Goal: Information Seeking & Learning: Learn about a topic

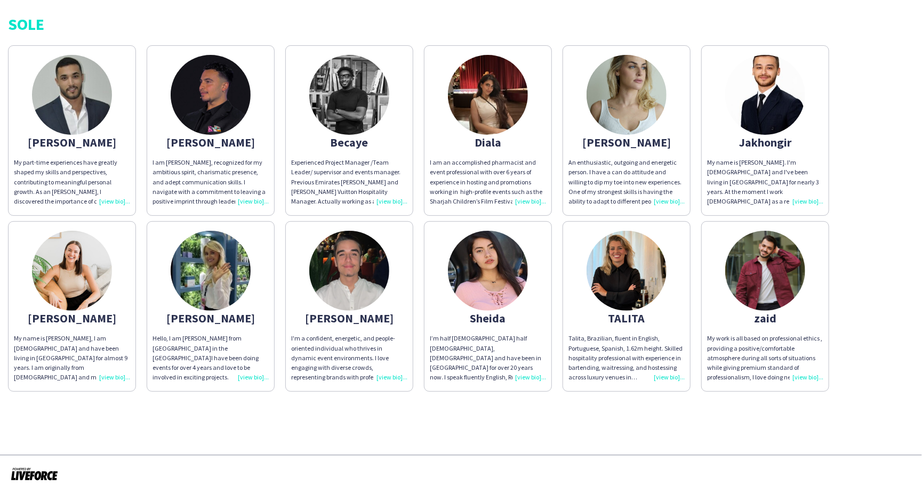
click at [86, 104] on img at bounding box center [72, 95] width 80 height 80
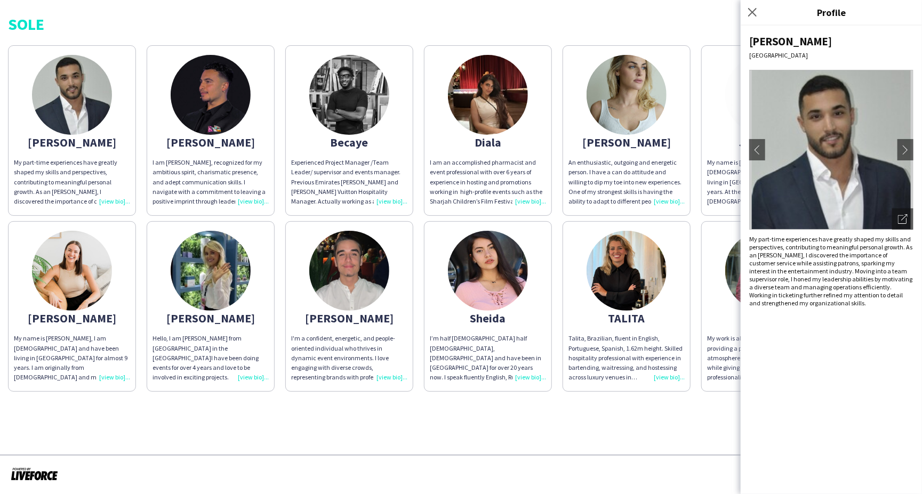
click at [223, 109] on img at bounding box center [211, 95] width 80 height 80
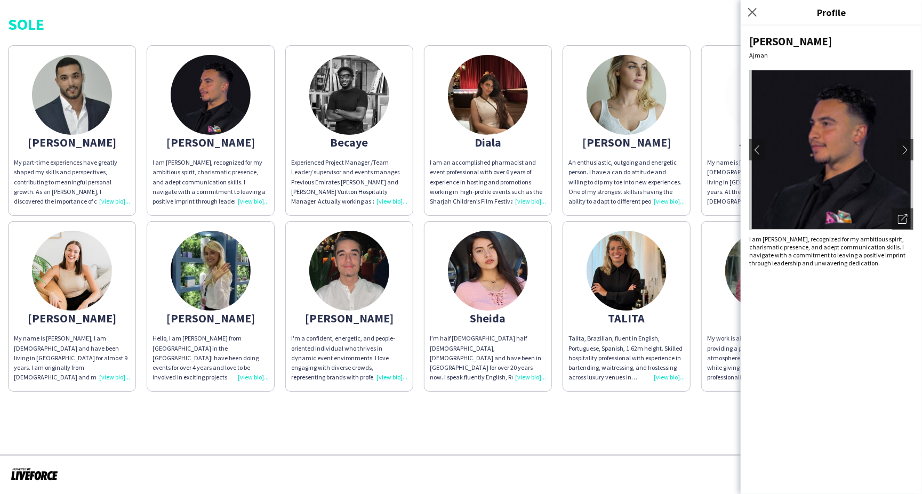
click at [370, 109] on img at bounding box center [349, 95] width 80 height 80
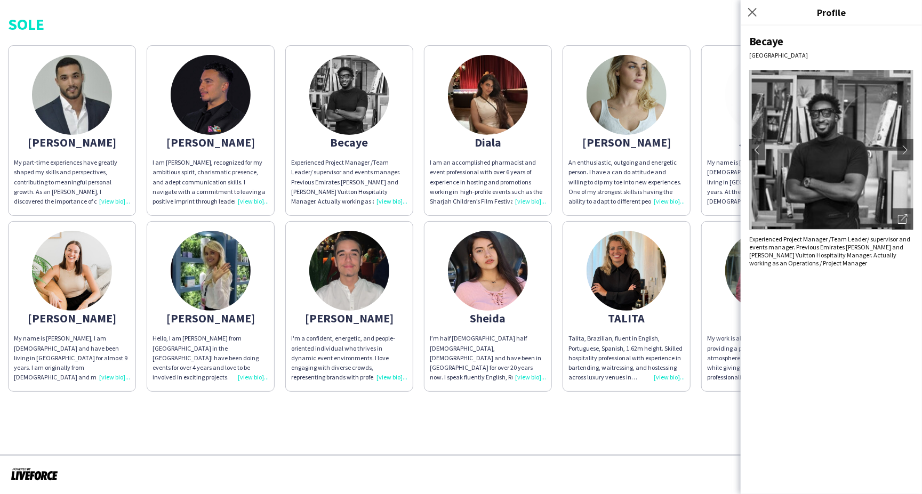
click at [504, 104] on img at bounding box center [488, 95] width 80 height 80
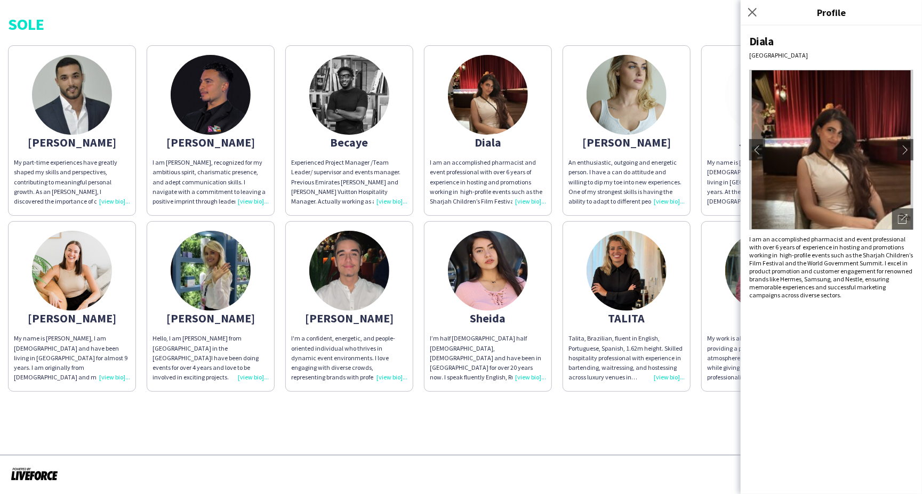
click at [340, 104] on img at bounding box center [349, 95] width 80 height 80
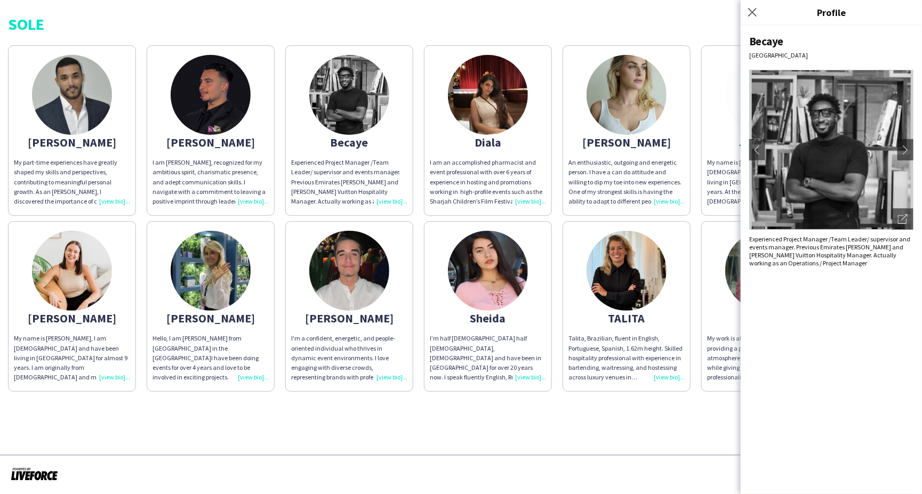
click at [495, 112] on img at bounding box center [488, 95] width 80 height 80
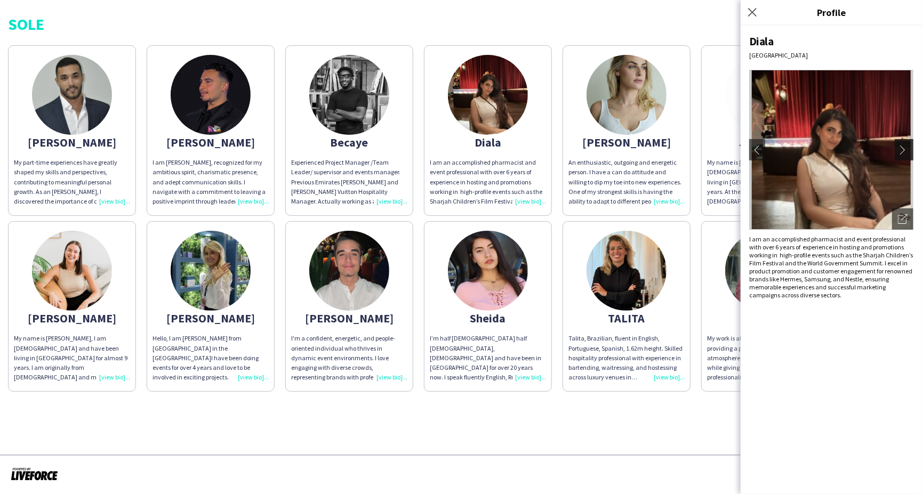
click at [783, 155] on button "chevron-right" at bounding box center [905, 149] width 21 height 21
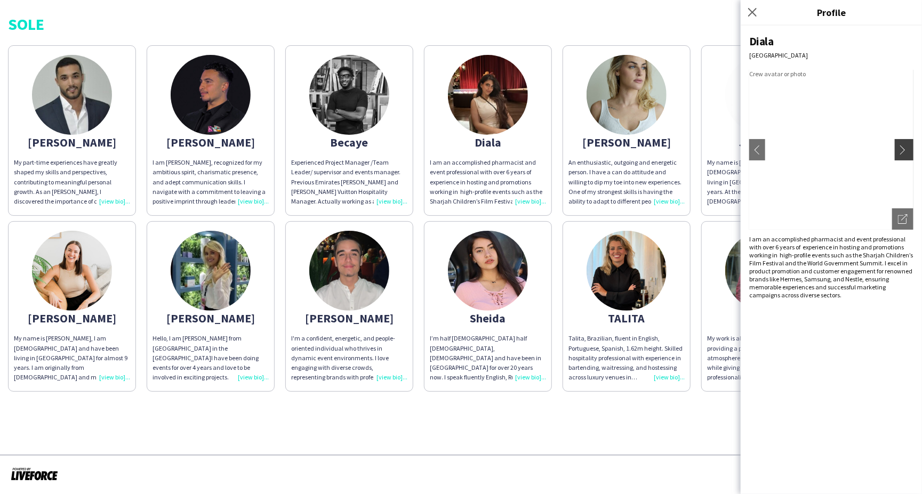
click at [783, 148] on app-icon "chevron-right" at bounding box center [905, 150] width 15 height 10
click at [761, 151] on app-icon "chevron-left" at bounding box center [757, 150] width 15 height 10
click at [783, 150] on app-icon "chevron-right" at bounding box center [905, 150] width 15 height 10
click at [783, 217] on icon "Open photos pop-in" at bounding box center [903, 219] width 10 height 10
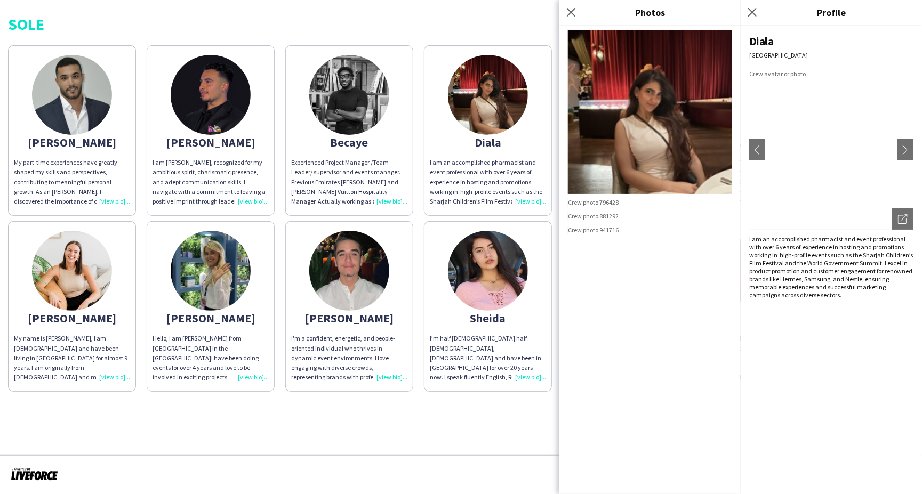
click at [642, 208] on img at bounding box center [650, 203] width 164 height 10
click at [570, 15] on icon "Close pop-in" at bounding box center [571, 12] width 10 height 10
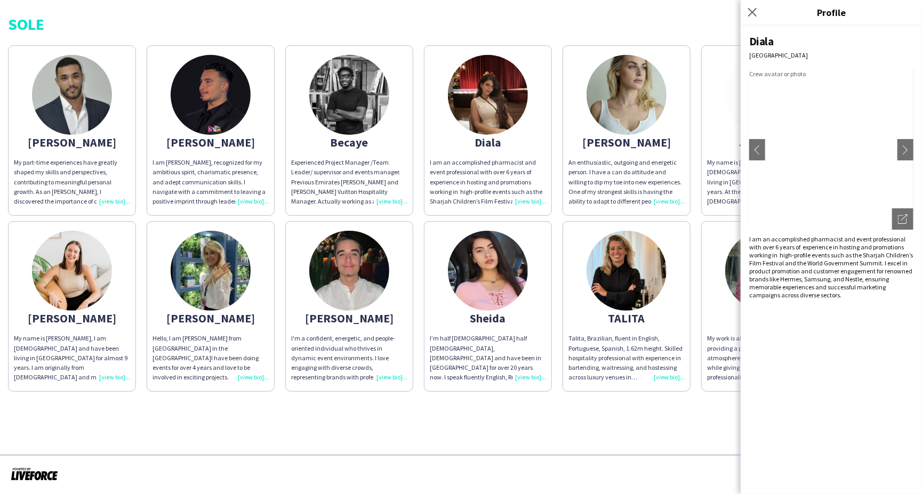
click at [753, 12] on icon "Close pop-in" at bounding box center [752, 12] width 9 height 9
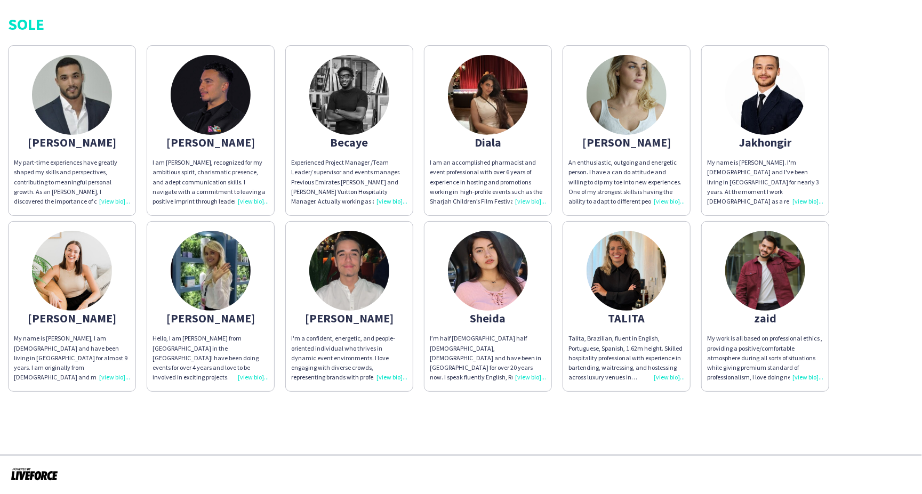
click at [508, 111] on img at bounding box center [488, 95] width 80 height 80
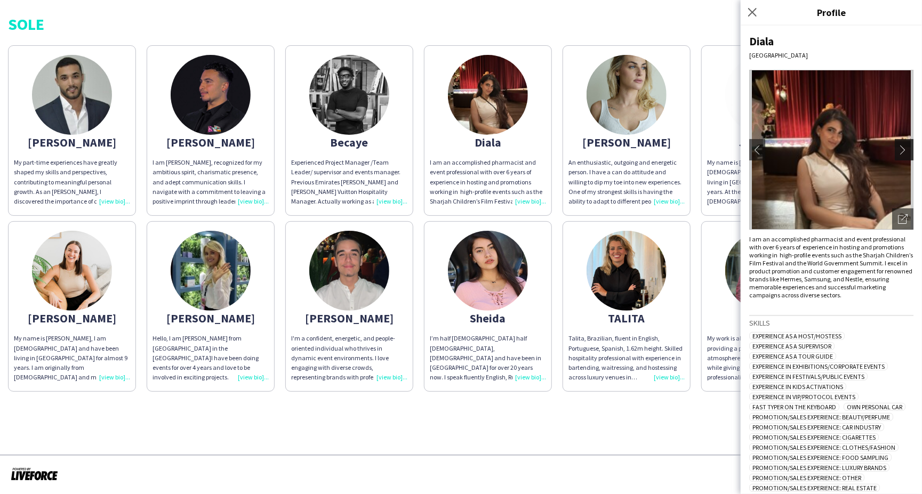
click at [898, 150] on app-icon "chevron-right" at bounding box center [905, 150] width 15 height 10
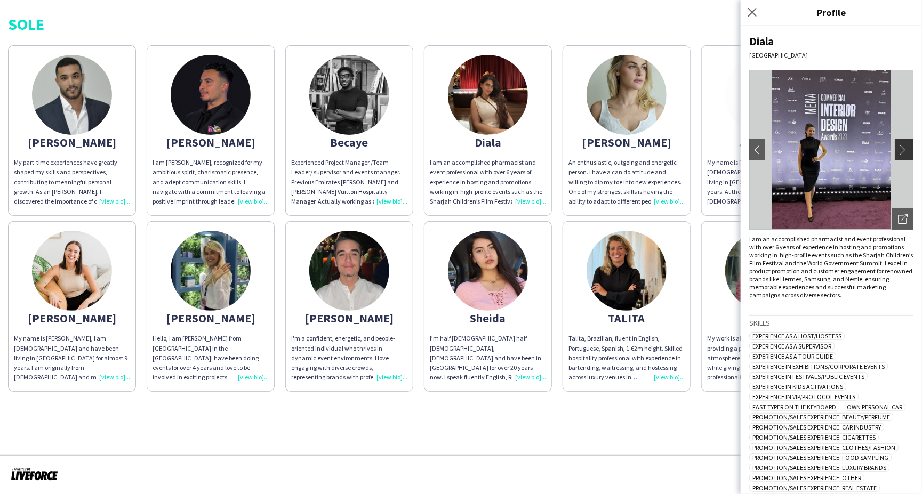
click at [898, 145] on app-icon "chevron-right" at bounding box center [905, 150] width 15 height 10
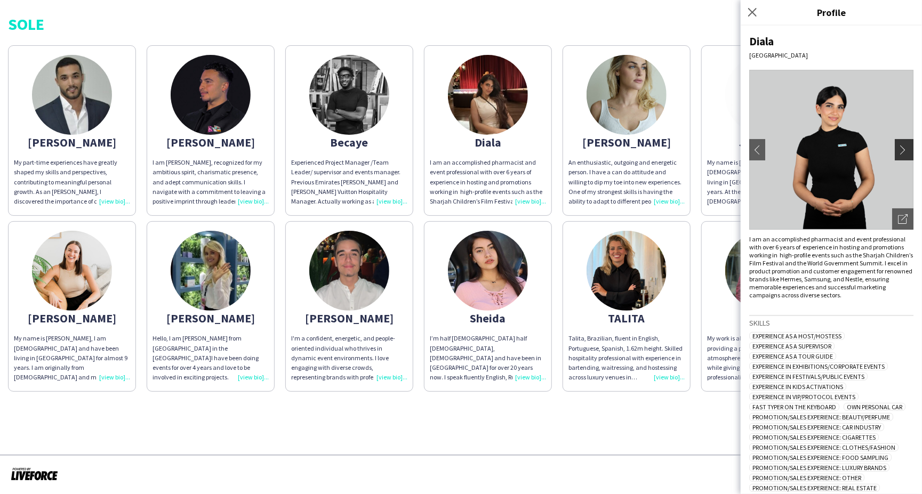
click at [898, 145] on app-icon "chevron-right" at bounding box center [905, 150] width 15 height 10
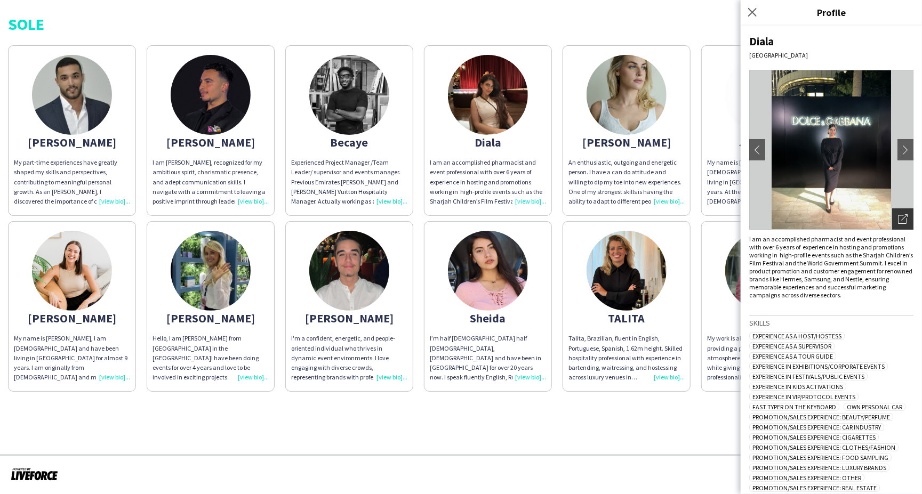
click at [898, 215] on icon at bounding box center [902, 219] width 9 height 9
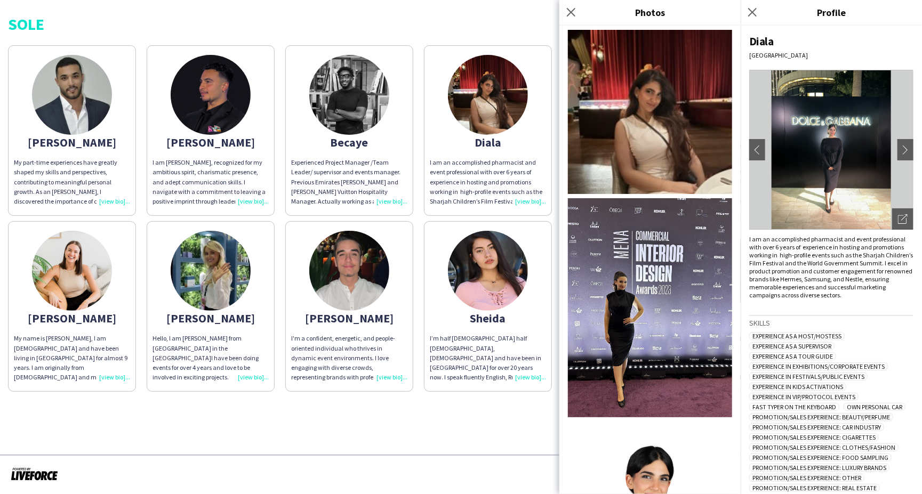
click at [643, 274] on img at bounding box center [650, 307] width 164 height 219
click at [671, 106] on img at bounding box center [650, 112] width 164 height 164
click at [642, 265] on img at bounding box center [650, 307] width 164 height 219
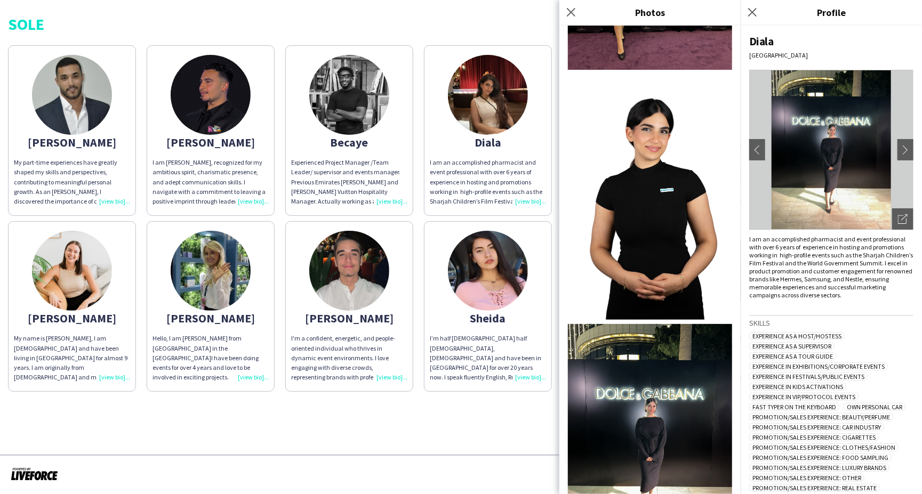
click at [647, 169] on img at bounding box center [650, 197] width 164 height 246
click at [659, 380] on img at bounding box center [650, 433] width 164 height 219
click at [751, 10] on icon at bounding box center [752, 12] width 10 height 10
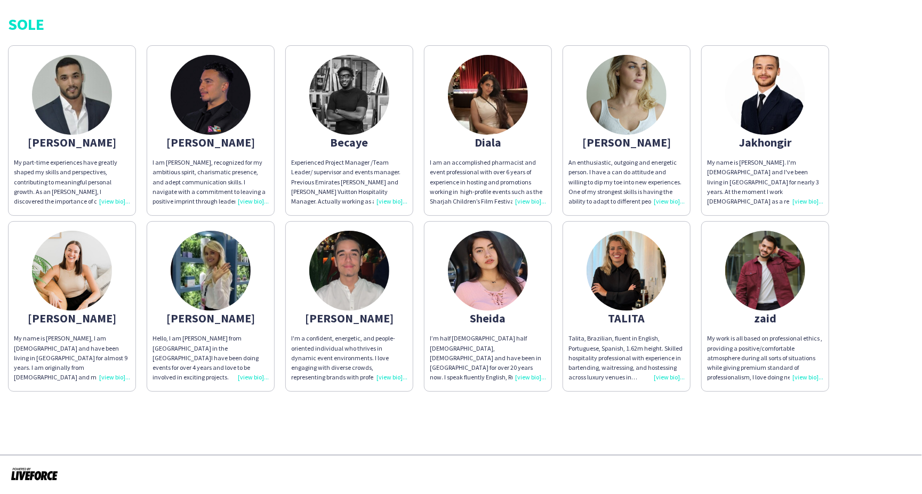
click at [644, 113] on img at bounding box center [626, 95] width 80 height 80
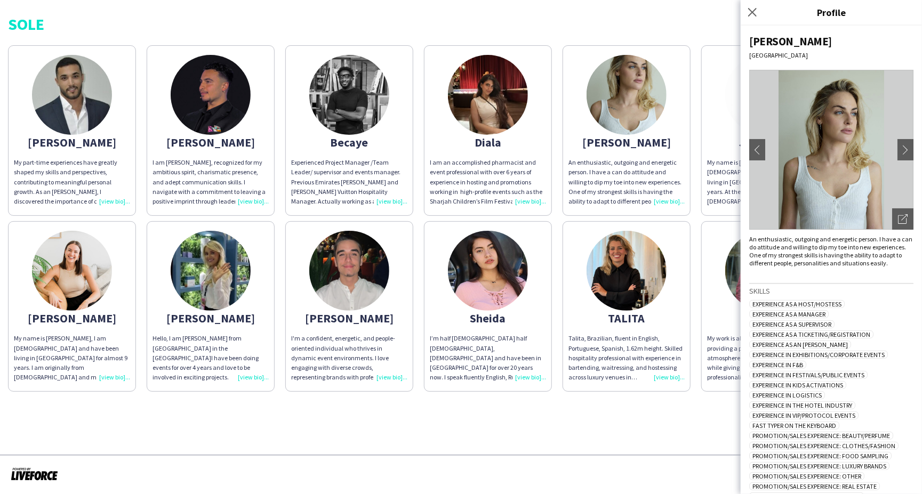
click at [836, 166] on img at bounding box center [831, 150] width 164 height 160
click at [898, 215] on icon "Open photos pop-in" at bounding box center [903, 219] width 10 height 10
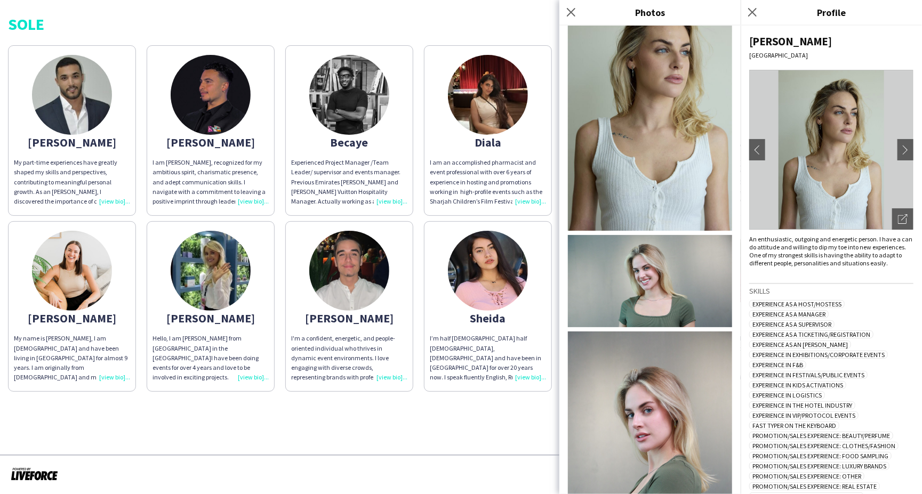
scroll to position [552, 0]
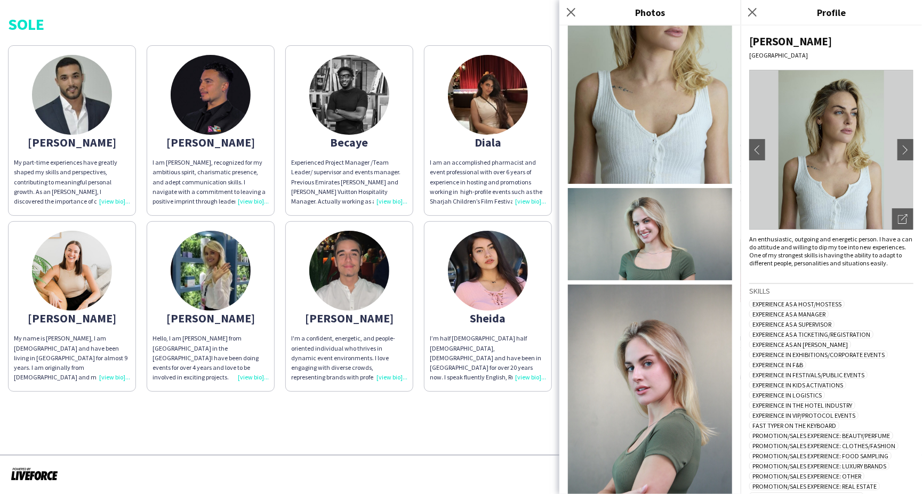
click at [645, 189] on img at bounding box center [650, 234] width 164 height 92
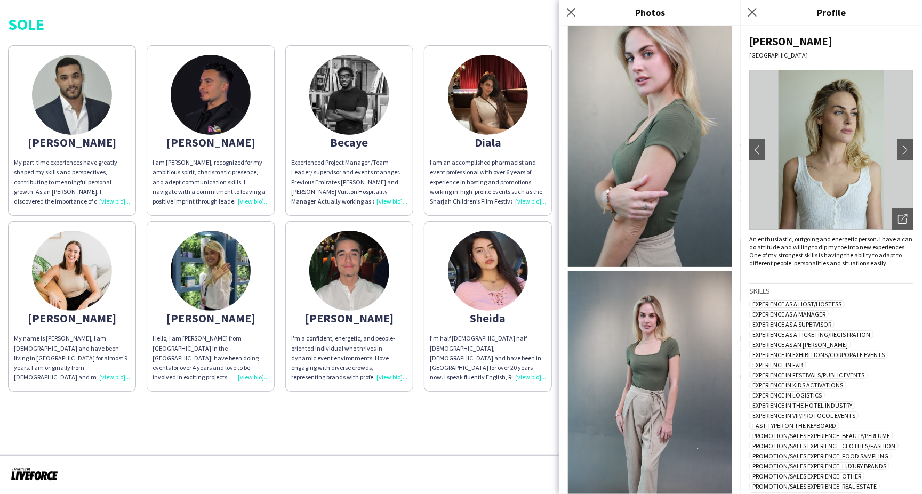
scroll to position [601, 0]
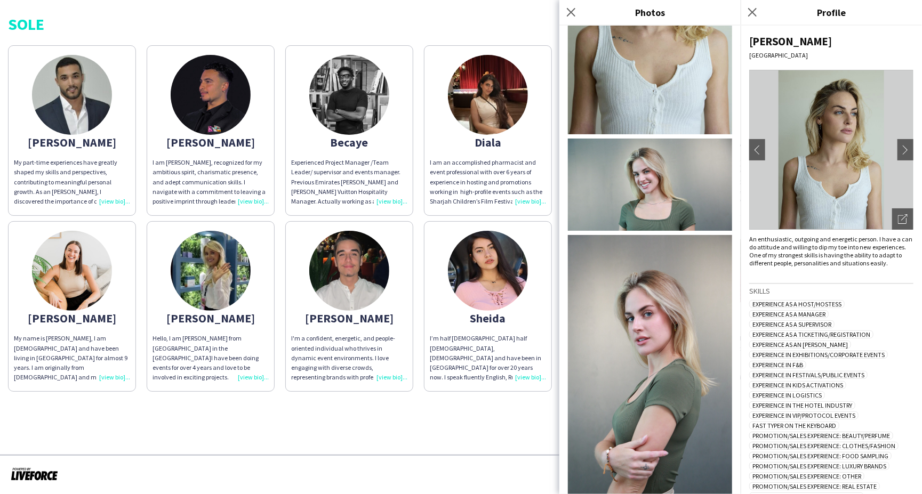
click at [642, 298] on img at bounding box center [650, 381] width 164 height 292
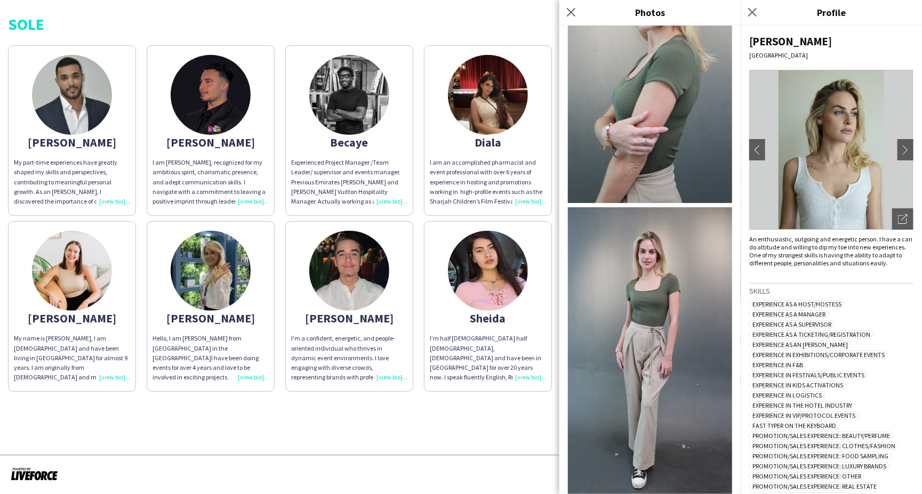
scroll to position [1039, 0]
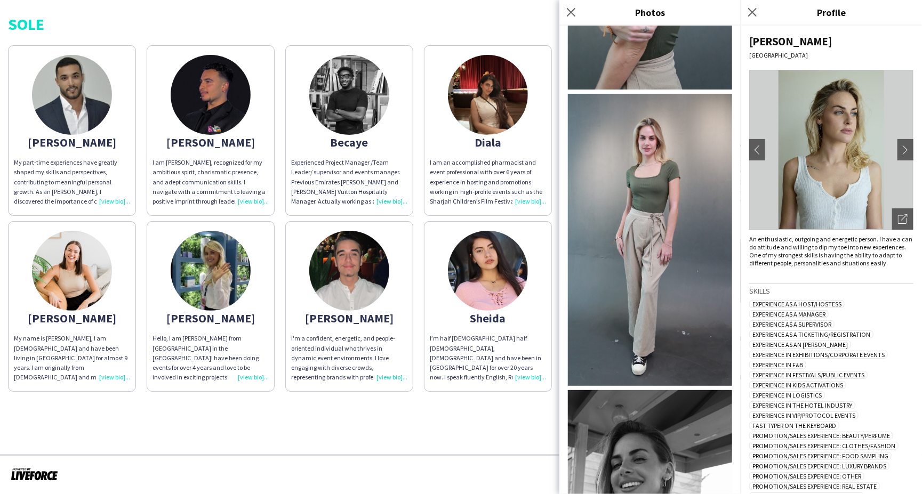
click at [632, 170] on img at bounding box center [650, 240] width 164 height 292
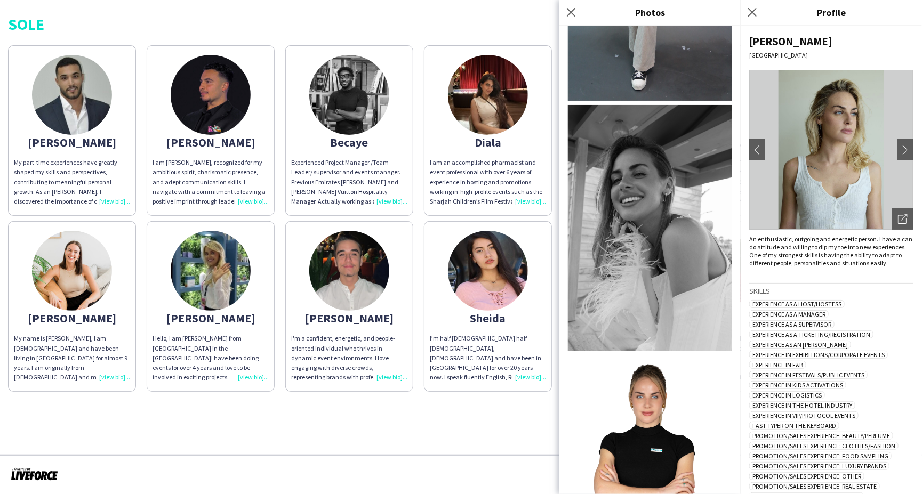
click at [652, 356] on img at bounding box center [650, 479] width 164 height 246
click at [751, 12] on icon at bounding box center [752, 12] width 10 height 10
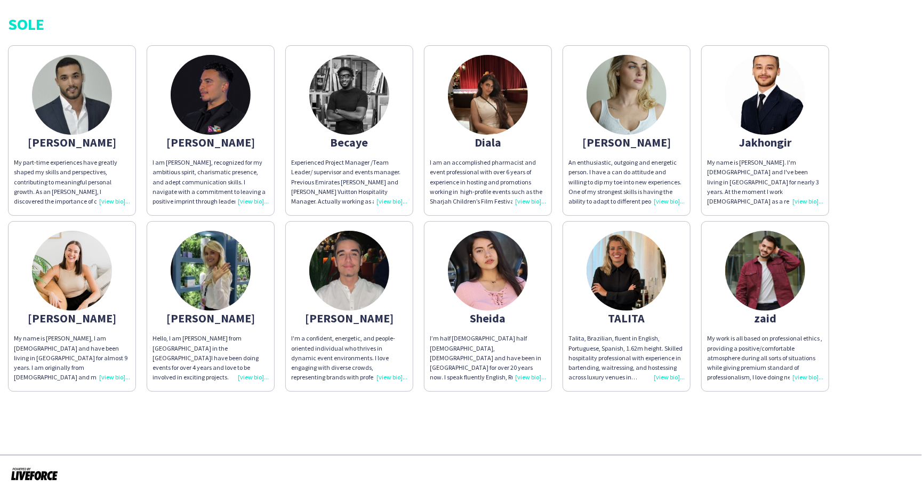
click at [68, 320] on div "[PERSON_NAME]" at bounding box center [72, 318] width 116 height 10
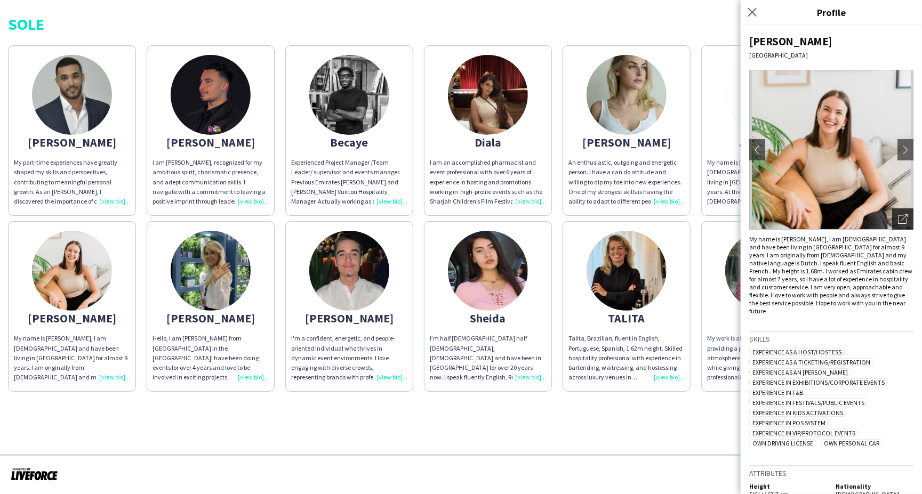
click at [898, 221] on icon "Open photos pop-in" at bounding box center [903, 219] width 10 height 10
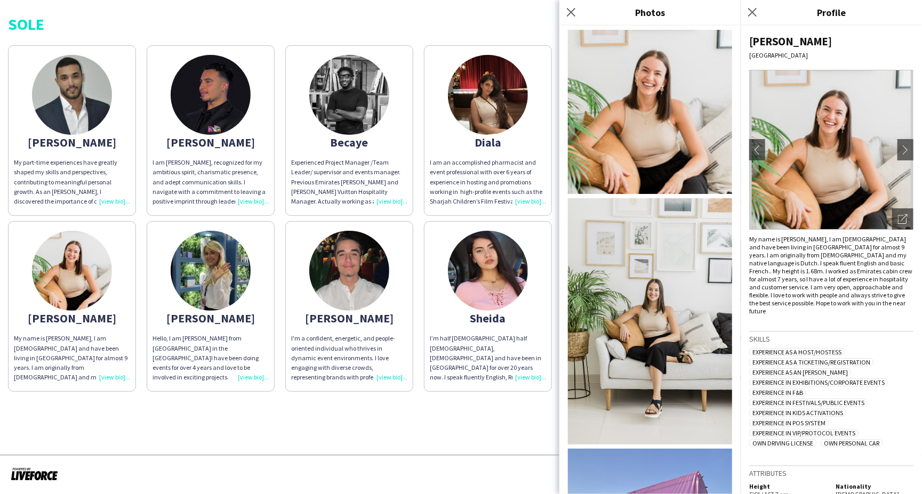
click at [645, 155] on img at bounding box center [650, 112] width 164 height 164
click at [671, 304] on img at bounding box center [650, 321] width 164 height 246
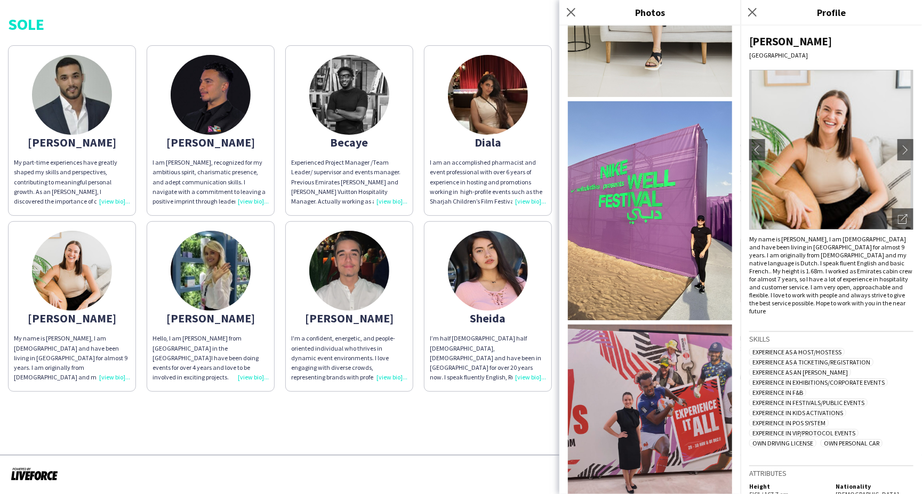
click at [653, 385] on img at bounding box center [650, 434] width 164 height 219
click at [753, 11] on icon at bounding box center [752, 12] width 10 height 10
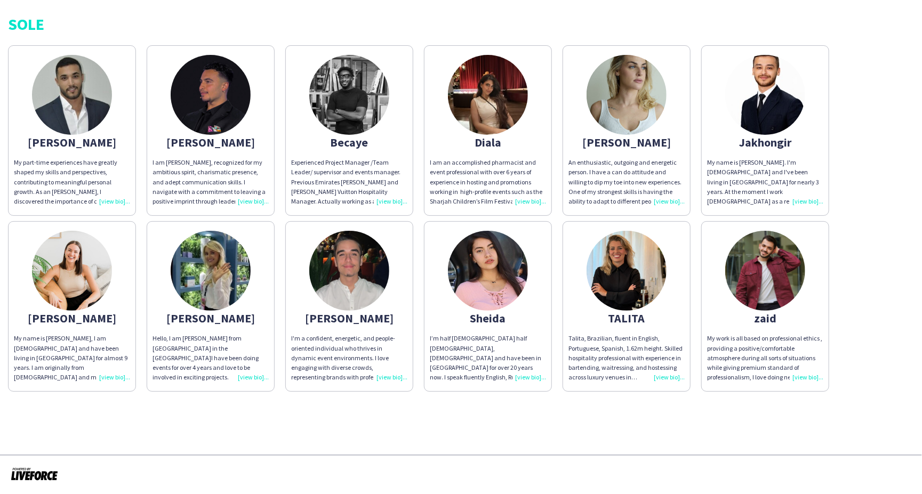
click at [204, 278] on img at bounding box center [211, 271] width 80 height 80
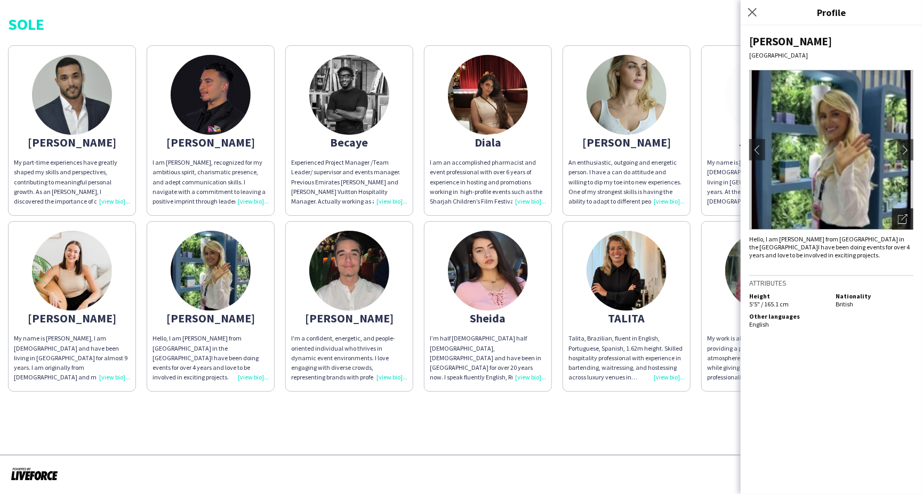
click at [904, 216] on icon at bounding box center [904, 217] width 6 height 6
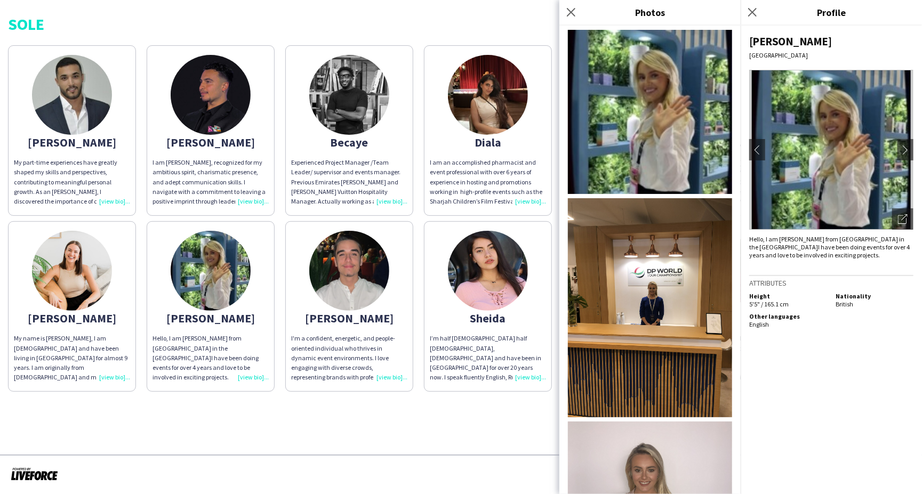
click at [663, 132] on img at bounding box center [650, 112] width 164 height 164
click at [655, 300] on img at bounding box center [650, 307] width 164 height 219
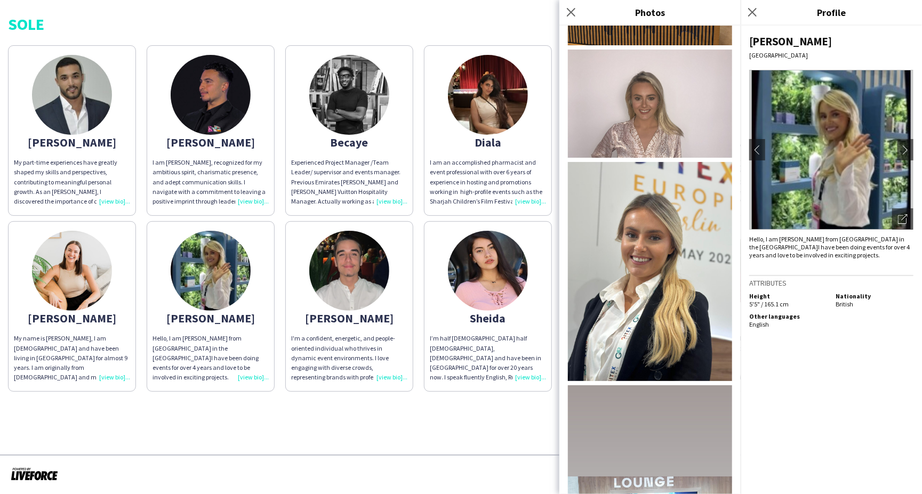
click at [649, 62] on img at bounding box center [650, 104] width 164 height 109
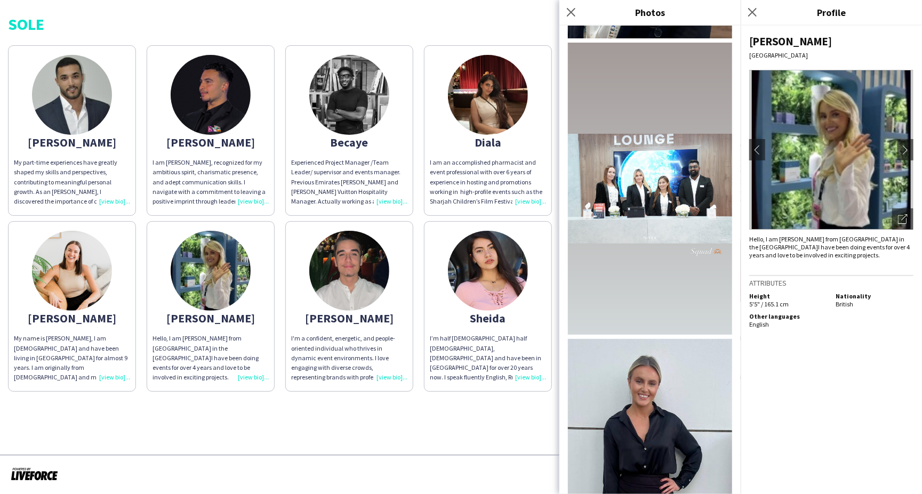
scroll to position [802, 0]
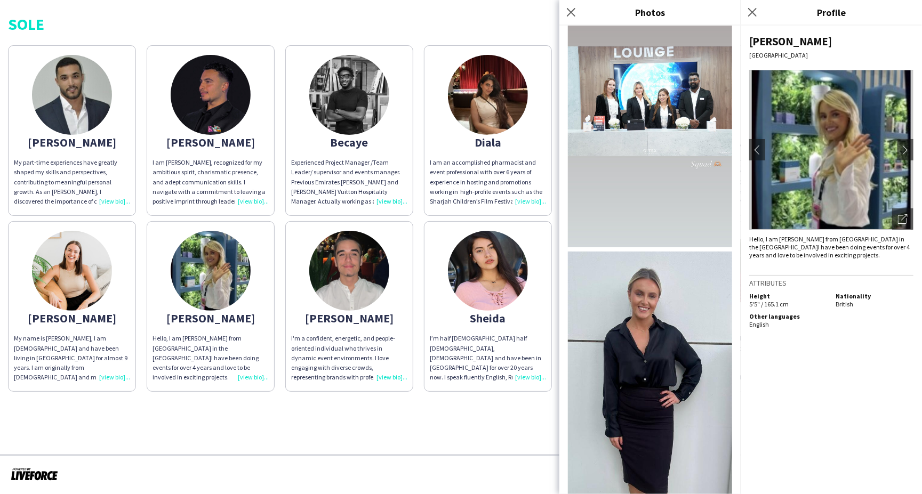
click at [645, 322] on img at bounding box center [650, 424] width 164 height 345
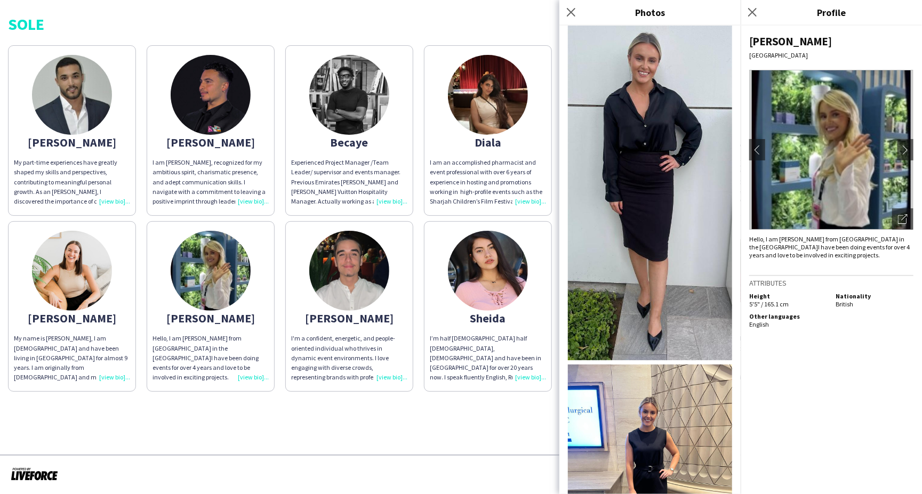
click at [643, 372] on img at bounding box center [650, 474] width 164 height 219
click at [477, 418] on app-share-pages "SOLE [PERSON_NAME] My part-time experiences have greatly shaped my skills and p…" at bounding box center [461, 247] width 922 height 494
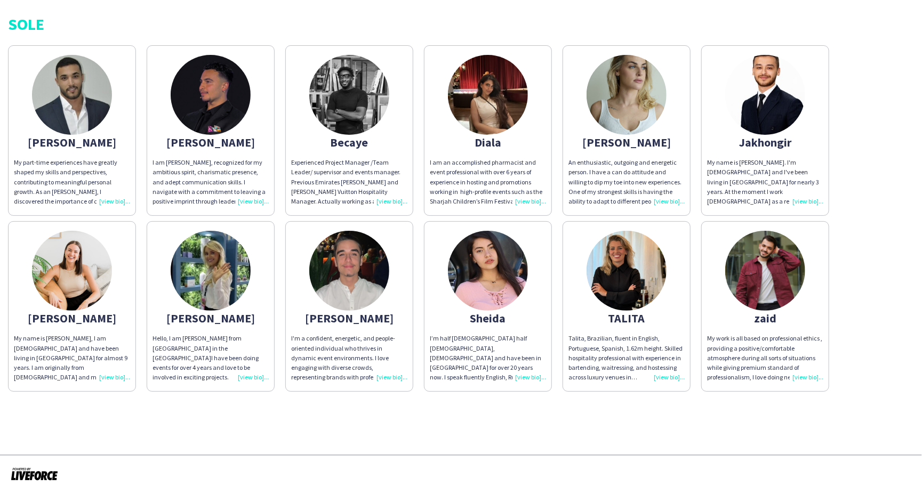
click at [496, 286] on img at bounding box center [488, 271] width 80 height 80
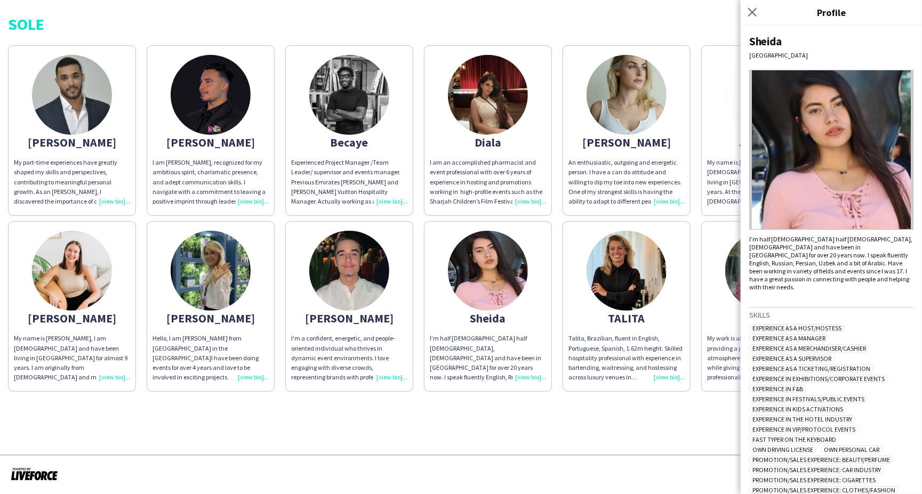
click at [841, 186] on img at bounding box center [831, 150] width 164 height 160
click at [884, 221] on img at bounding box center [831, 150] width 164 height 160
click at [845, 180] on img at bounding box center [831, 150] width 164 height 160
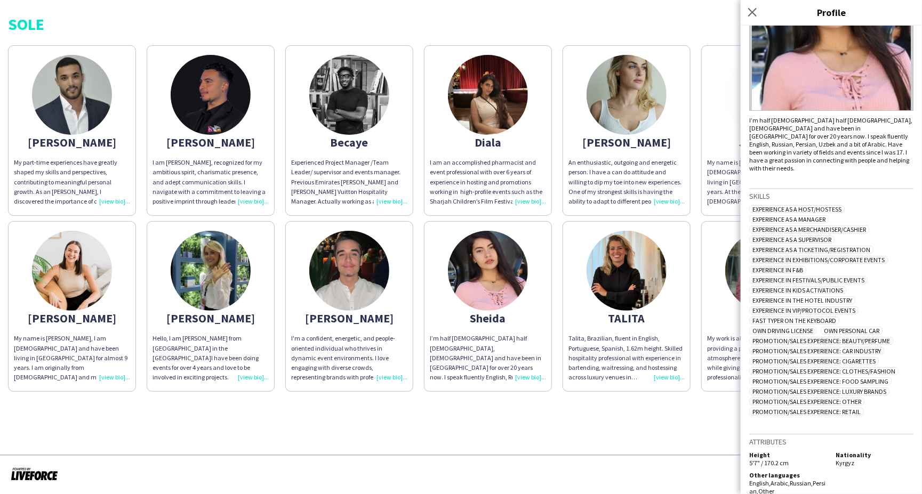
scroll to position [0, 0]
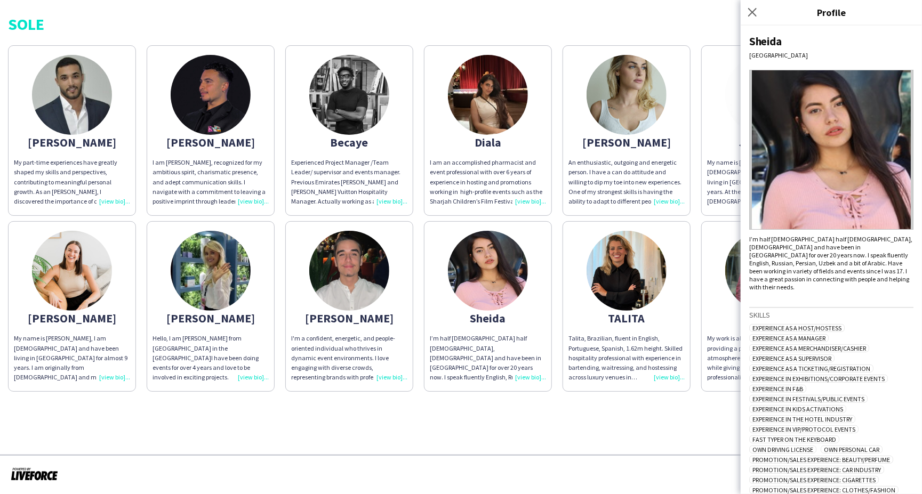
click at [816, 168] on img at bounding box center [831, 150] width 164 height 160
click at [880, 181] on img at bounding box center [831, 150] width 164 height 160
click at [616, 278] on img at bounding box center [626, 271] width 80 height 80
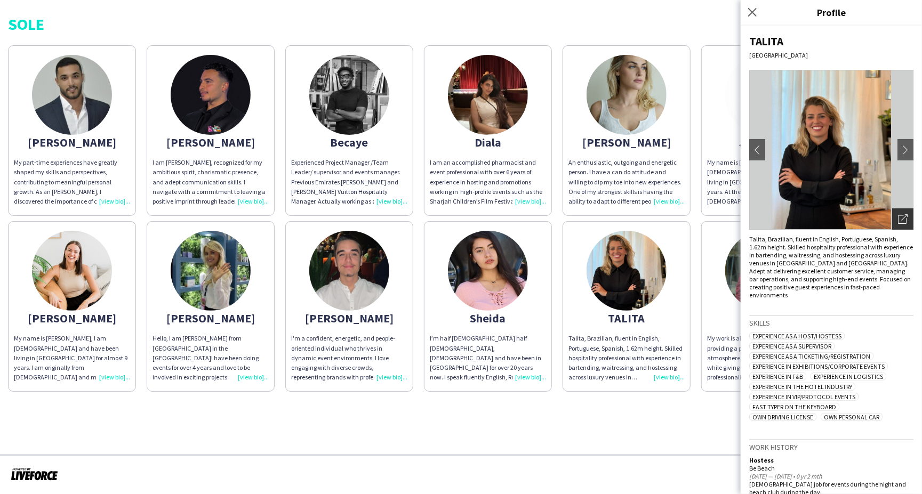
click at [898, 215] on icon "Open photos pop-in" at bounding box center [903, 219] width 10 height 10
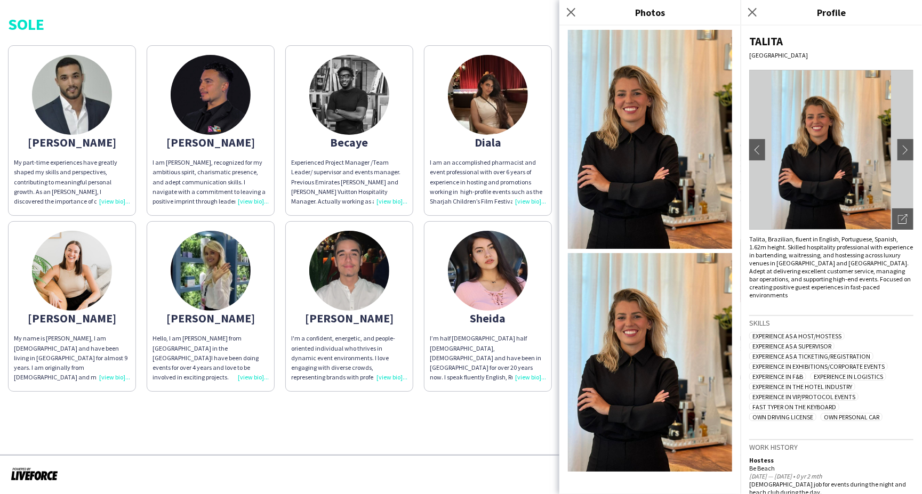
click at [624, 181] on img at bounding box center [650, 139] width 164 height 219
click at [754, 13] on icon at bounding box center [752, 12] width 10 height 10
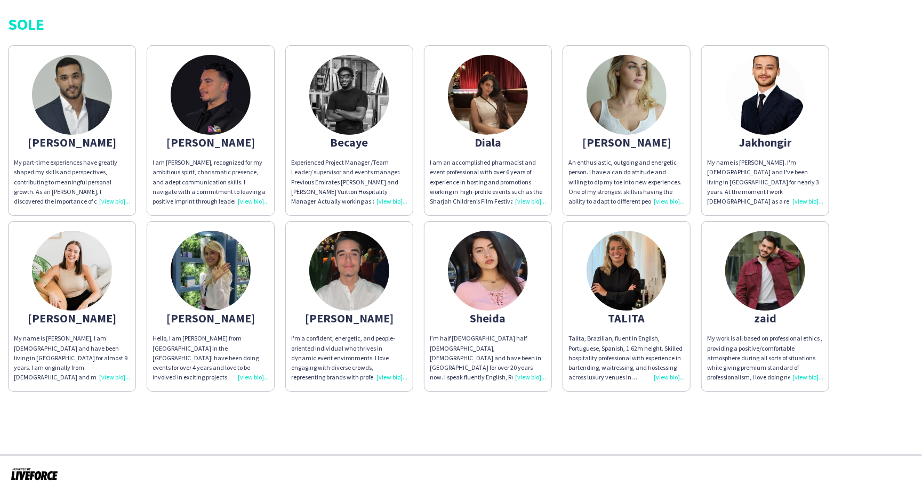
click at [68, 101] on img at bounding box center [72, 95] width 80 height 80
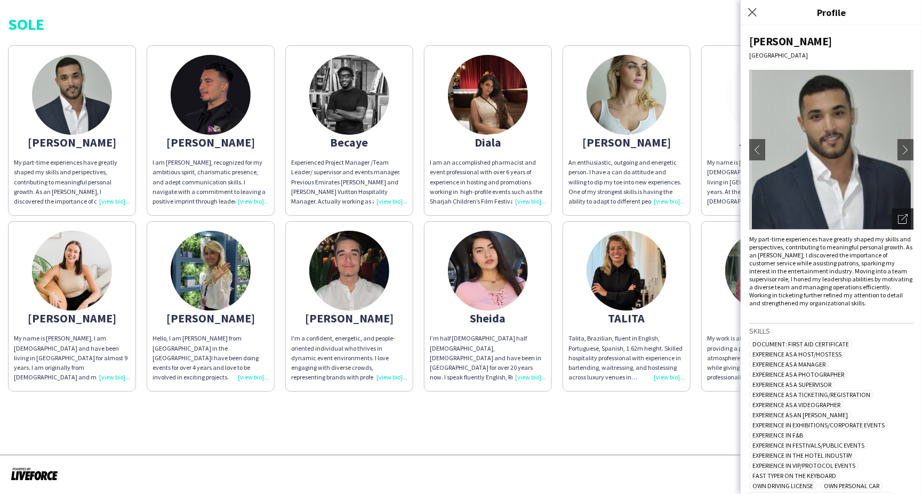
click at [898, 219] on div "Open photos pop-in" at bounding box center [902, 218] width 21 height 21
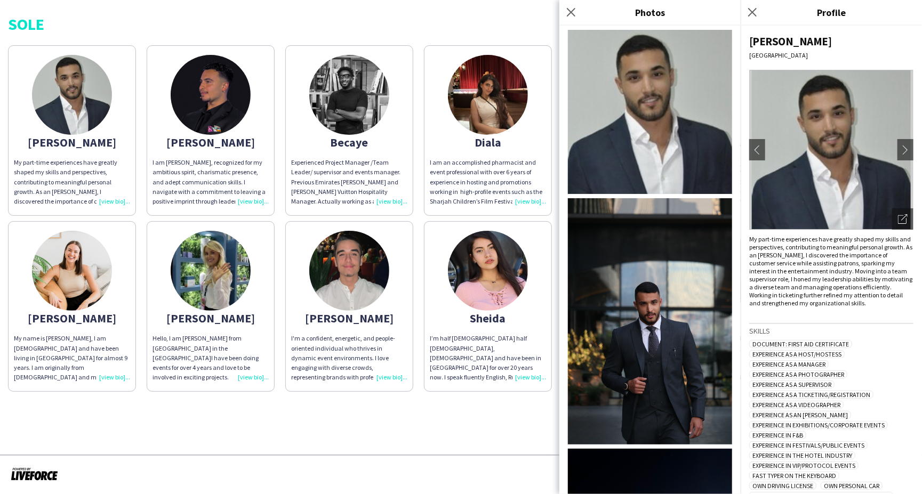
click at [777, 41] on div "[PERSON_NAME]" at bounding box center [831, 41] width 164 height 14
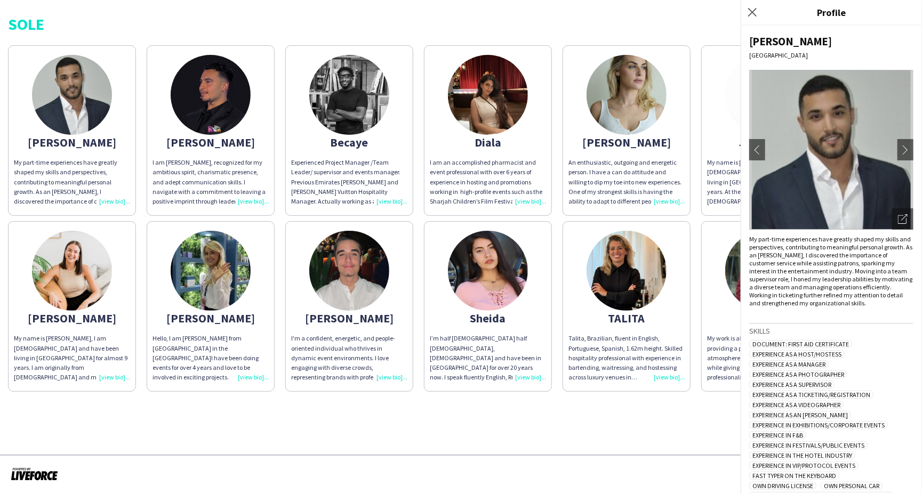
click at [777, 41] on div "[PERSON_NAME]" at bounding box center [831, 41] width 164 height 14
copy div "[PERSON_NAME]"
click at [898, 215] on icon "Open photos pop-in" at bounding box center [903, 219] width 10 height 10
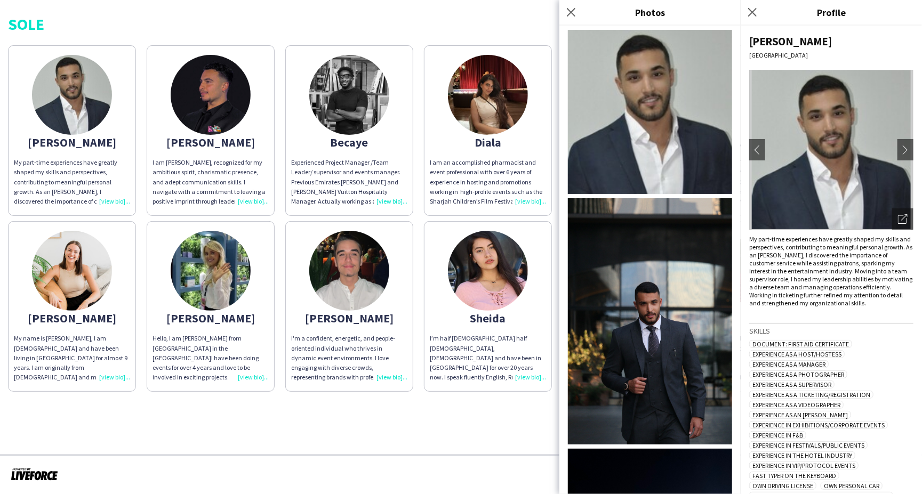
click at [663, 312] on img at bounding box center [650, 321] width 164 height 246
